Goal: Task Accomplishment & Management: Use online tool/utility

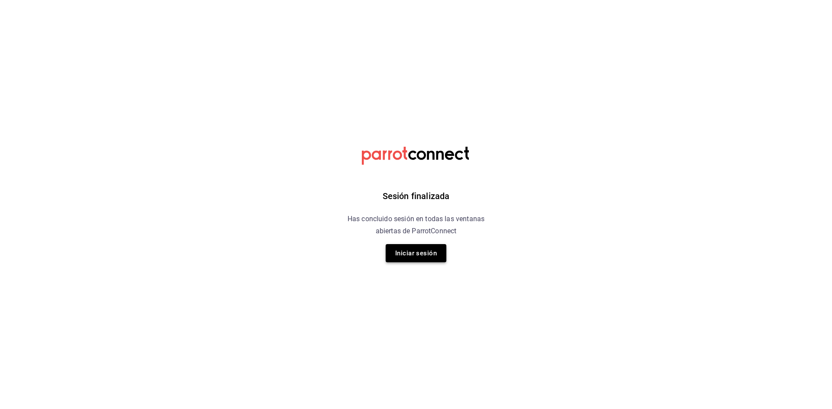
click at [436, 256] on button "Iniciar sesión" at bounding box center [416, 253] width 61 height 18
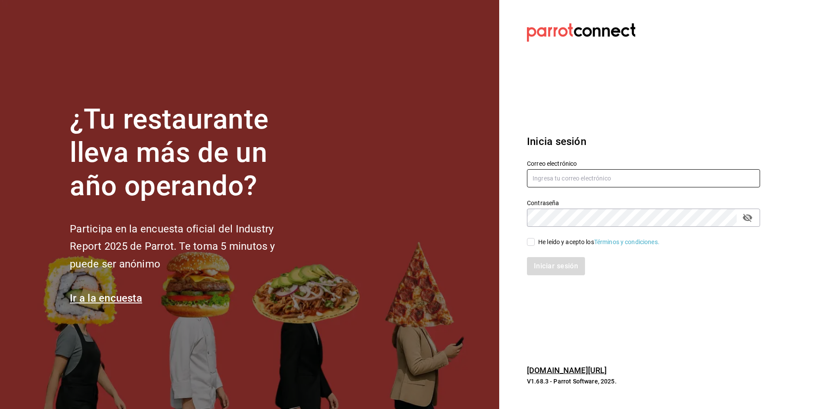
type input "[PERSON_NAME][EMAIL_ADDRESS][DOMAIN_NAME]"
click at [528, 243] on input "He leído y acepto los Términos y condiciones." at bounding box center [531, 242] width 8 height 8
checkbox input "true"
click at [568, 269] on button "Iniciar sesión" at bounding box center [556, 266] width 59 height 18
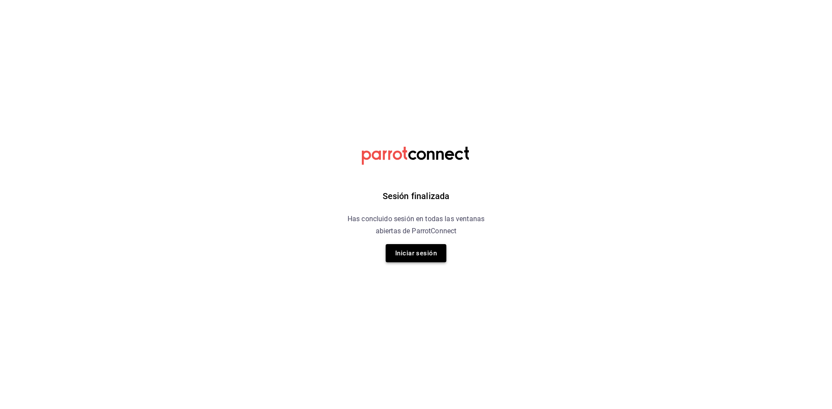
click at [397, 255] on button "Iniciar sesión" at bounding box center [416, 253] width 61 height 18
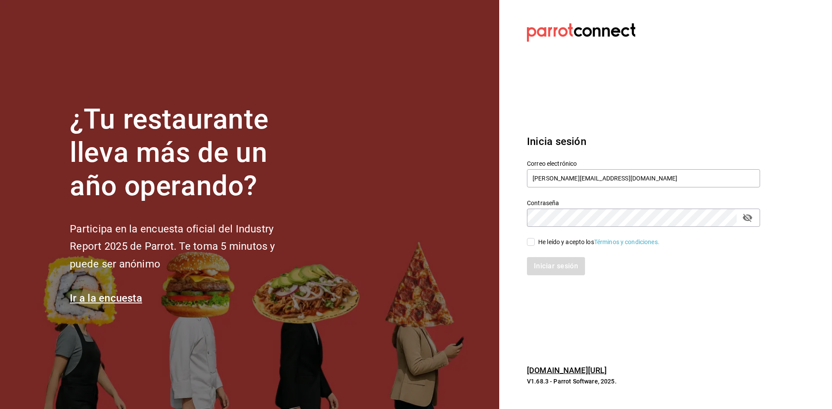
click at [532, 242] on input "He leído y acepto los Términos y condiciones." at bounding box center [531, 242] width 8 height 8
checkbox input "true"
click at [543, 265] on button "Iniciar sesión" at bounding box center [556, 266] width 59 height 18
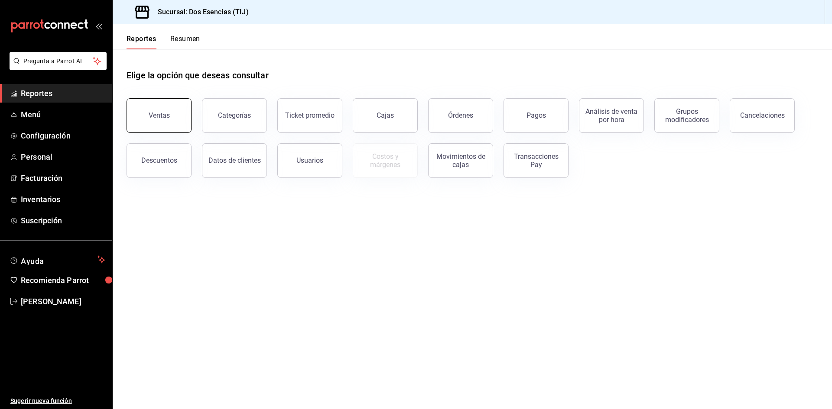
click at [159, 118] on div "Ventas" at bounding box center [159, 115] width 21 height 8
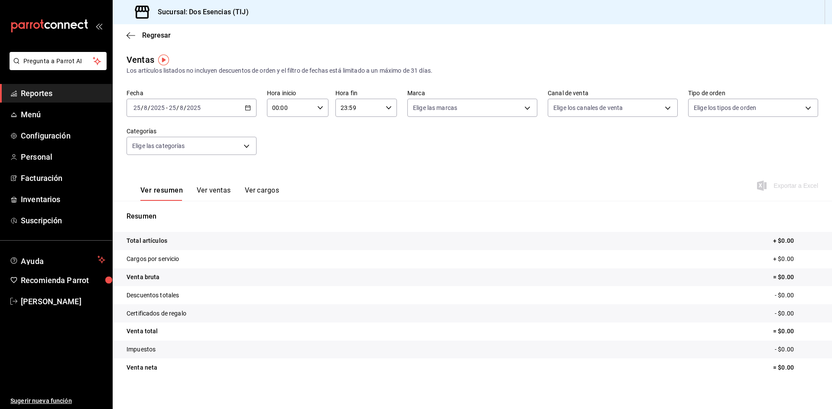
click at [249, 106] on icon "button" at bounding box center [248, 108] width 6 height 6
click at [173, 212] on span "Rango de fechas" at bounding box center [167, 211] width 67 height 9
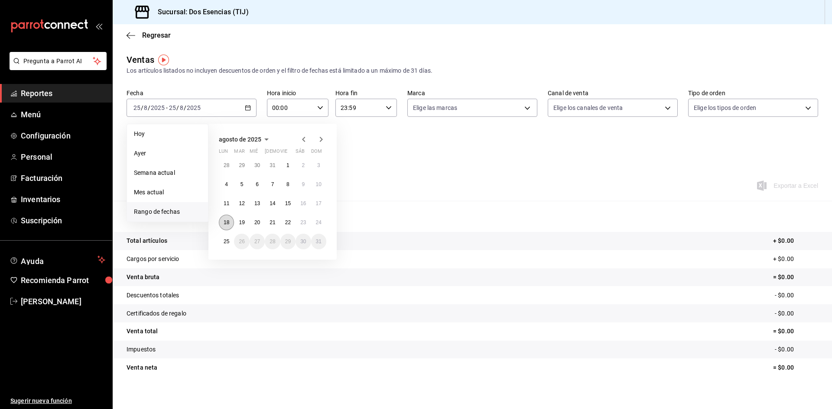
click at [228, 226] on button "18" at bounding box center [226, 223] width 15 height 16
click at [227, 242] on abbr "25" at bounding box center [227, 242] width 6 height 6
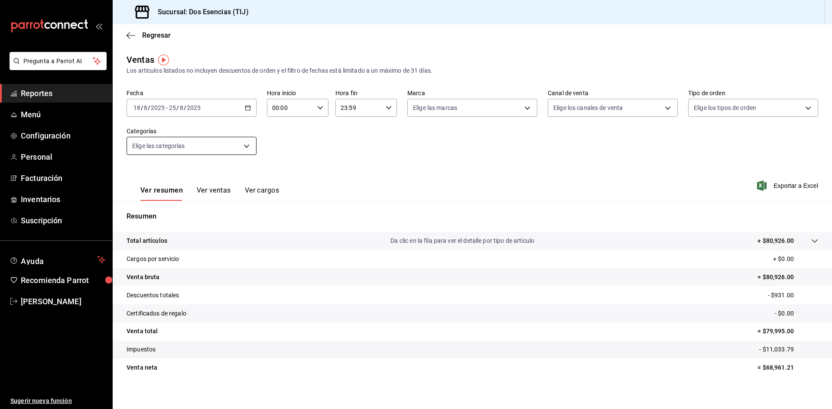
click at [245, 140] on body "Pregunta a Parrot AI Reportes Menú Configuración Personal Facturación Inventari…" at bounding box center [416, 204] width 832 height 409
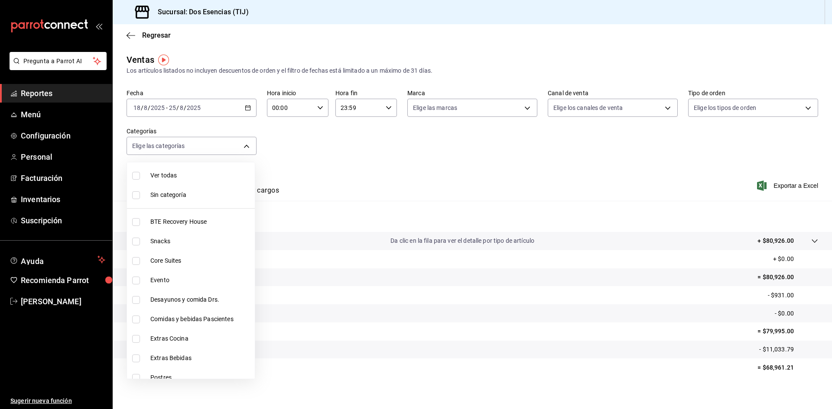
click at [243, 109] on div at bounding box center [416, 204] width 832 height 409
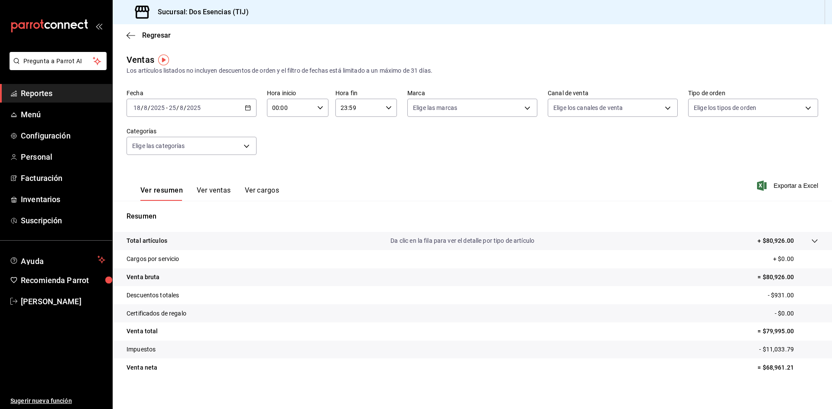
click at [243, 109] on div "[DATE] [DATE] - [DATE] [DATE]" at bounding box center [191, 108] width 130 height 18
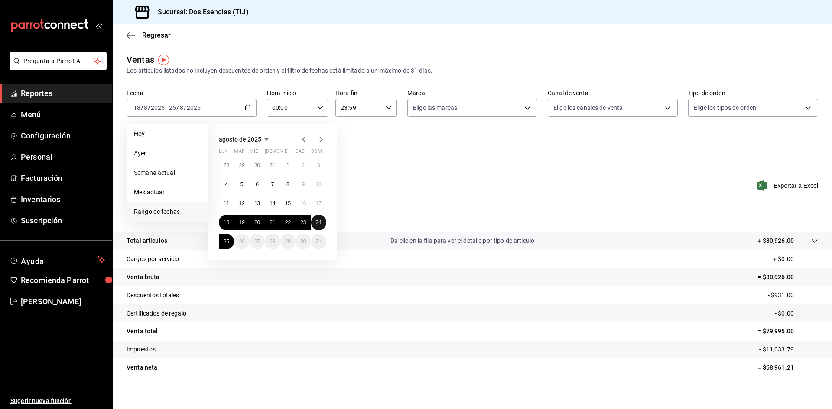
click at [321, 227] on button "24" at bounding box center [318, 223] width 15 height 16
click at [228, 224] on abbr "18" at bounding box center [227, 223] width 6 height 6
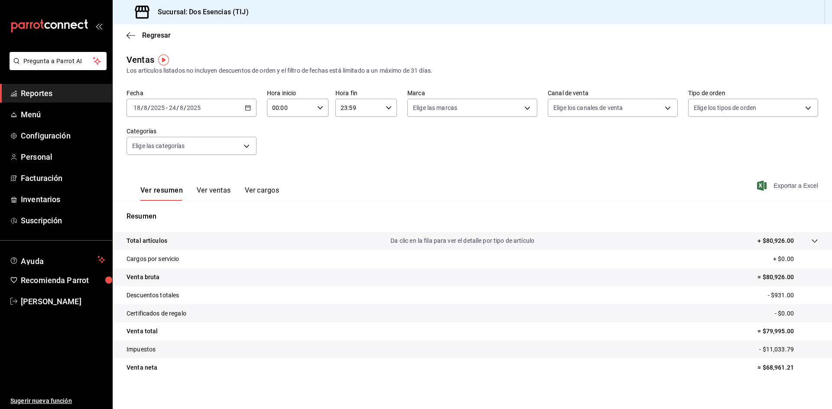
click at [786, 187] on span "Exportar a Excel" at bounding box center [787, 186] width 59 height 10
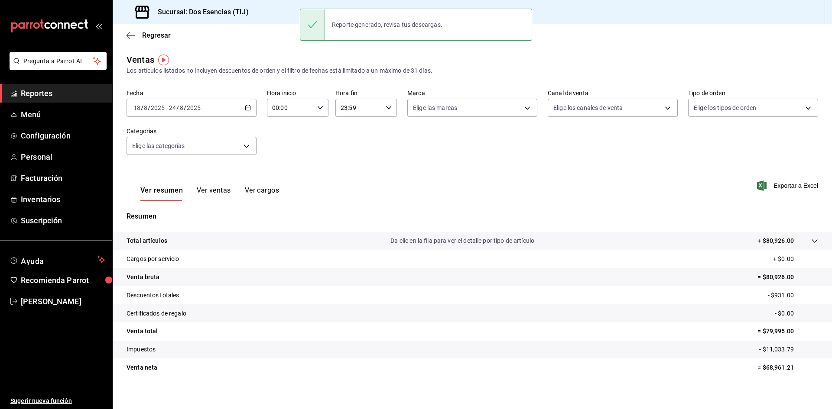
click at [40, 94] on span "Reportes" at bounding box center [63, 93] width 84 height 12
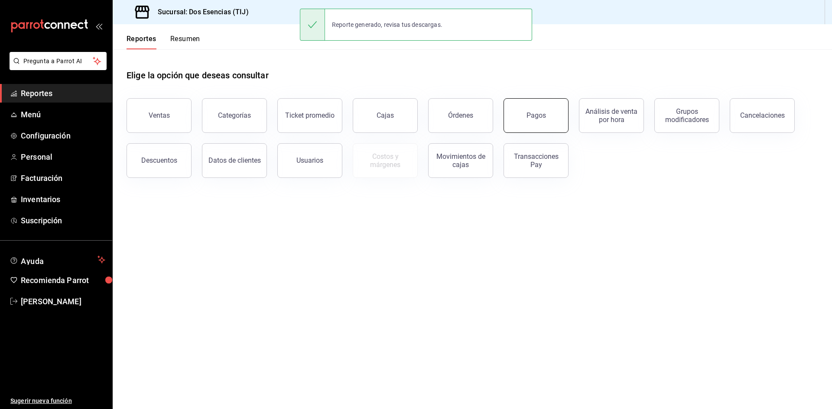
click at [558, 122] on button "Pagos" at bounding box center [535, 115] width 65 height 35
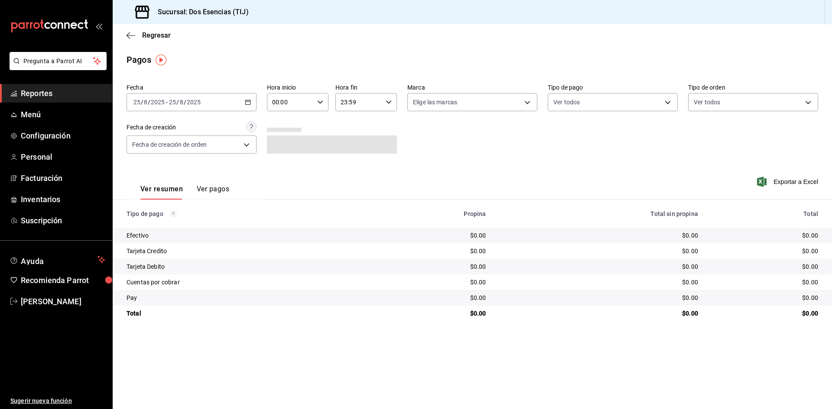
click at [246, 104] on icon "button" at bounding box center [248, 102] width 6 height 6
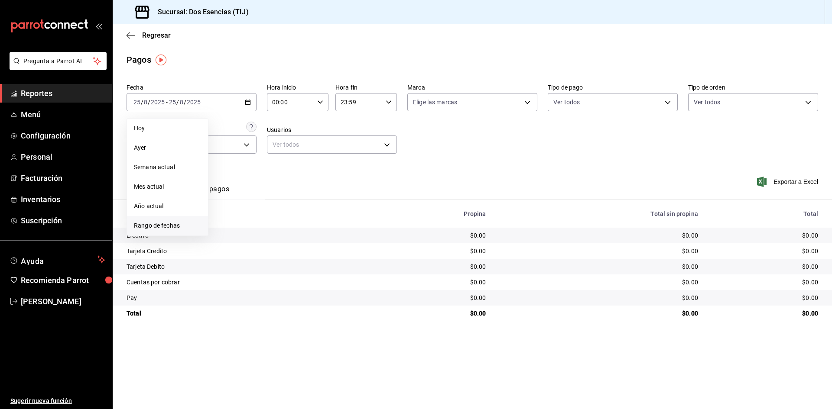
click at [174, 226] on span "Rango de fechas" at bounding box center [167, 225] width 67 height 9
click at [227, 219] on abbr "18" at bounding box center [227, 217] width 6 height 6
click at [325, 218] on button "24" at bounding box center [318, 217] width 15 height 16
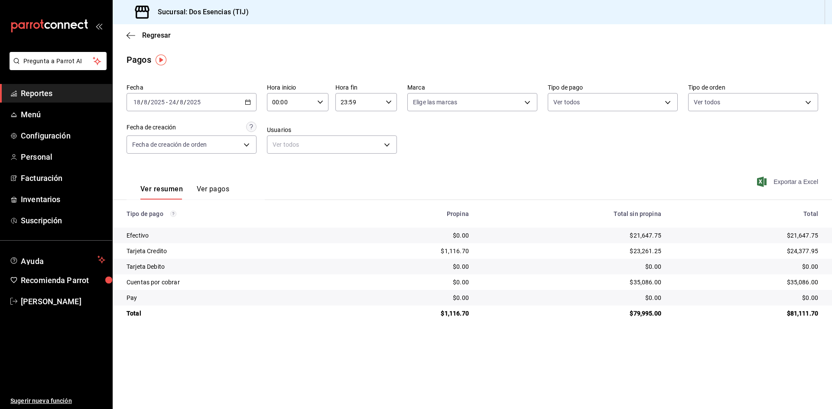
click at [788, 185] on span "Exportar a Excel" at bounding box center [787, 182] width 59 height 10
click at [247, 103] on icon "button" at bounding box center [248, 102] width 6 height 6
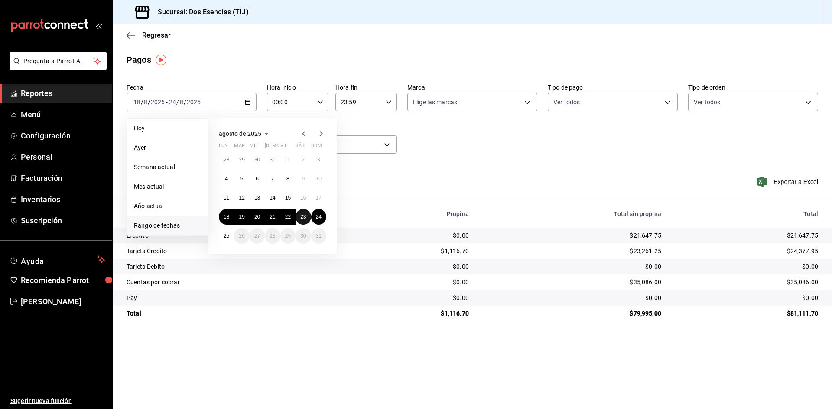
click at [302, 219] on abbr "23" at bounding box center [303, 217] width 6 height 6
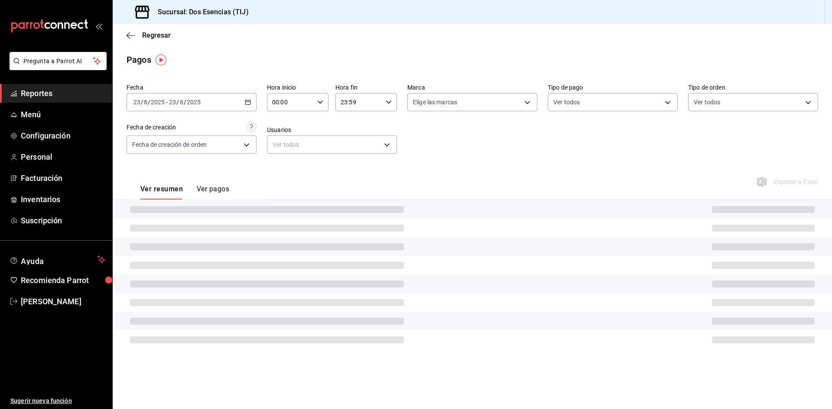
click at [302, 219] on div at bounding box center [472, 228] width 719 height 19
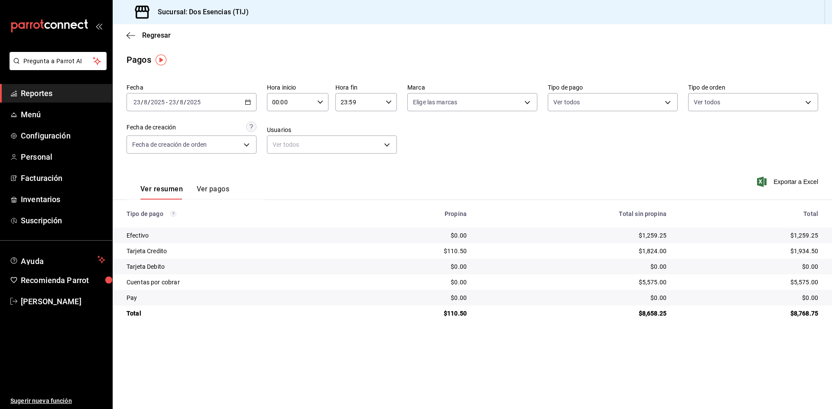
click at [249, 102] on \(Stroke\) "button" at bounding box center [248, 101] width 5 height 0
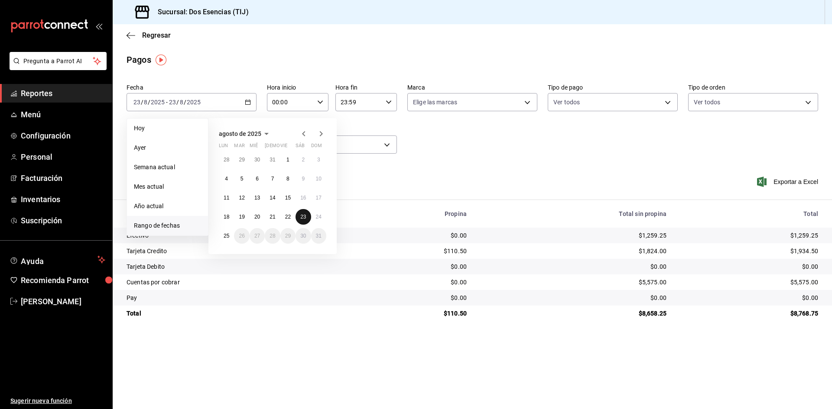
click at [301, 217] on abbr "23" at bounding box center [303, 217] width 6 height 6
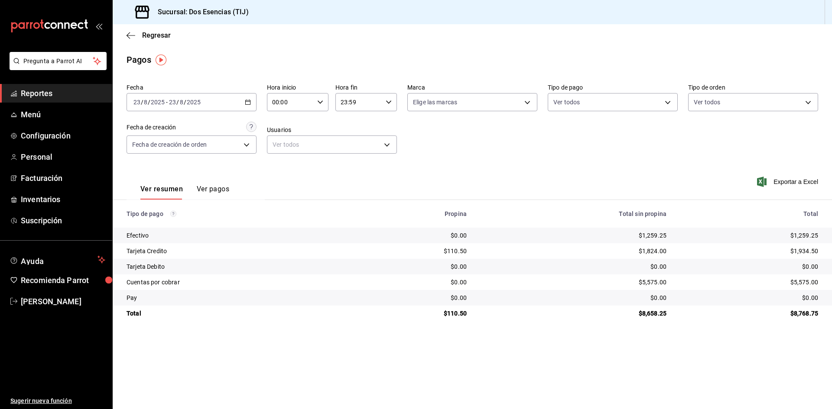
click at [67, 95] on span "Reportes" at bounding box center [63, 93] width 84 height 12
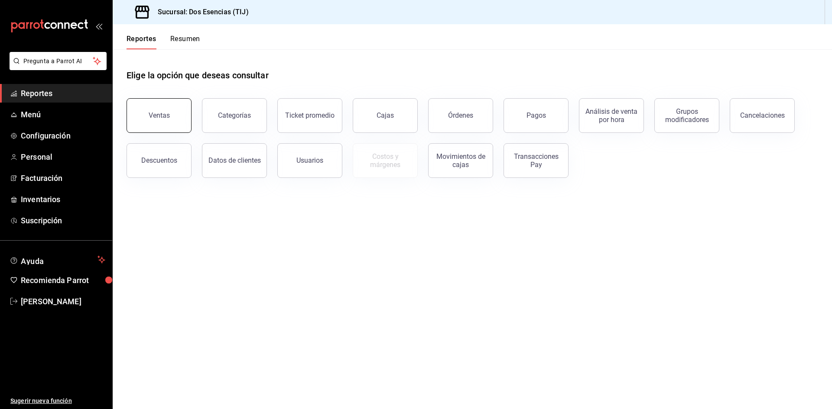
click at [165, 116] on div "Ventas" at bounding box center [159, 115] width 21 height 8
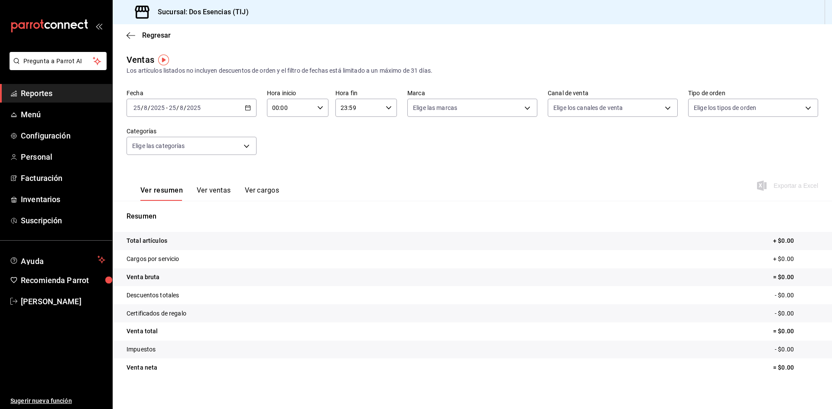
click at [248, 111] on div "[DATE] [DATE] - [DATE] [DATE]" at bounding box center [191, 108] width 130 height 18
click at [170, 214] on span "Rango de fechas" at bounding box center [167, 211] width 67 height 9
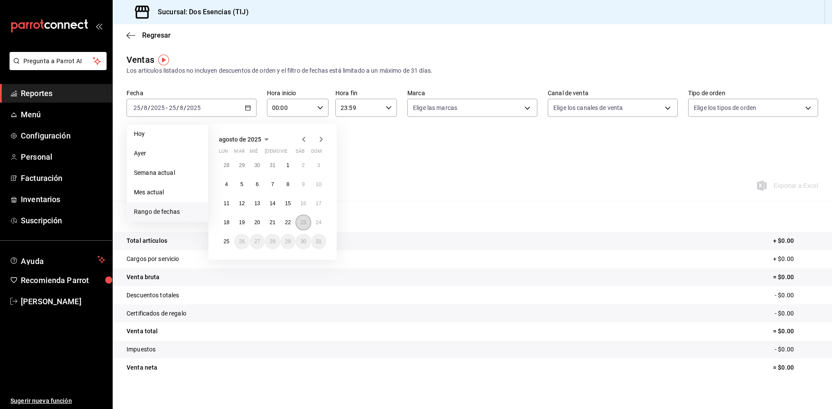
click at [304, 221] on abbr "23" at bounding box center [303, 223] width 6 height 6
